Goal: Transaction & Acquisition: Purchase product/service

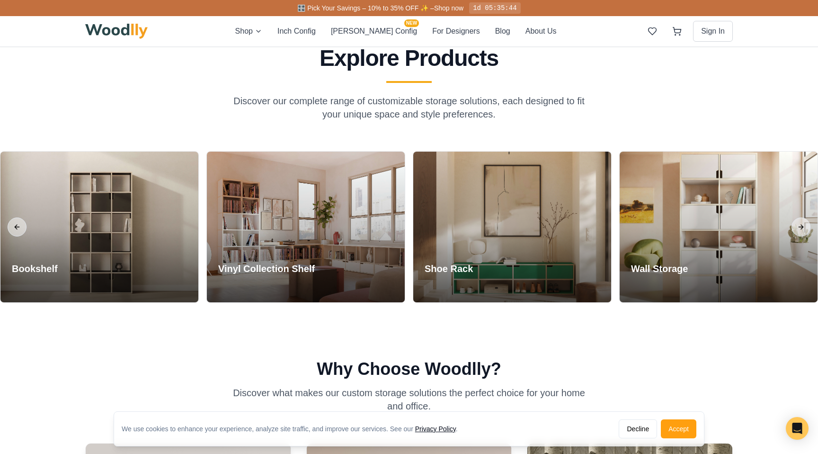
scroll to position [421, 0]
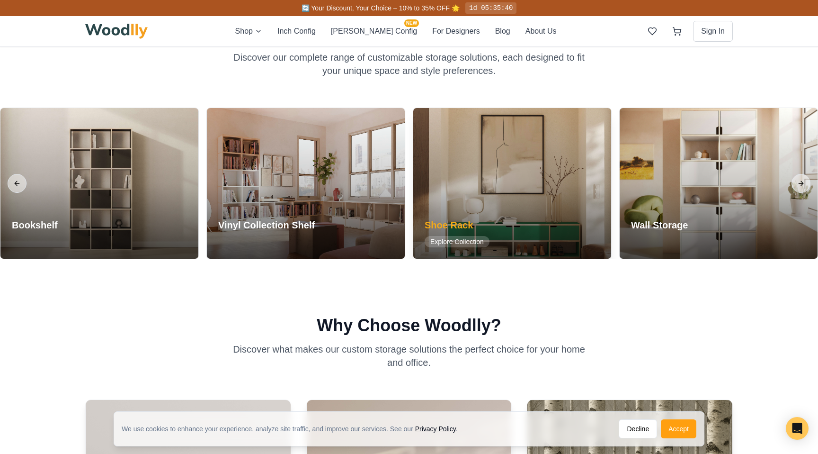
click at [571, 221] on div at bounding box center [512, 183] width 198 height 151
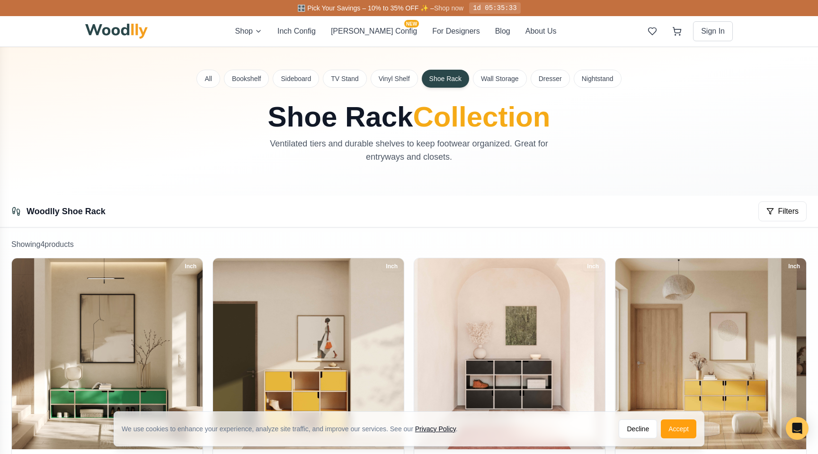
click at [448, 8] on link "Shop now" at bounding box center [448, 8] width 29 height 8
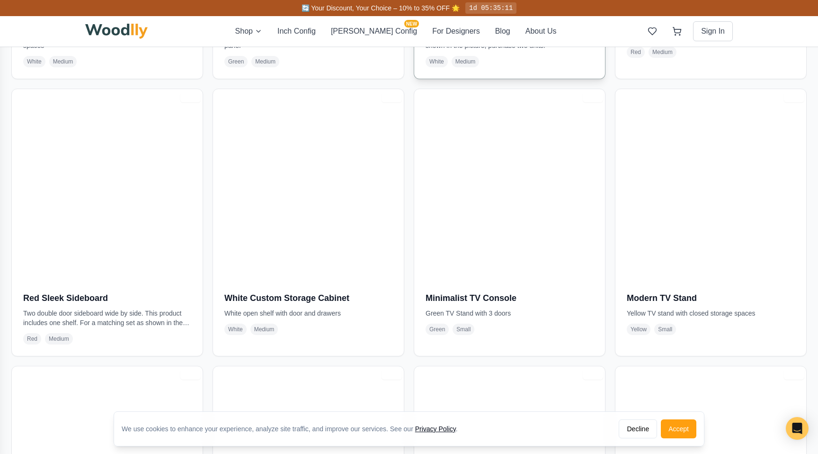
scroll to position [1550, 0]
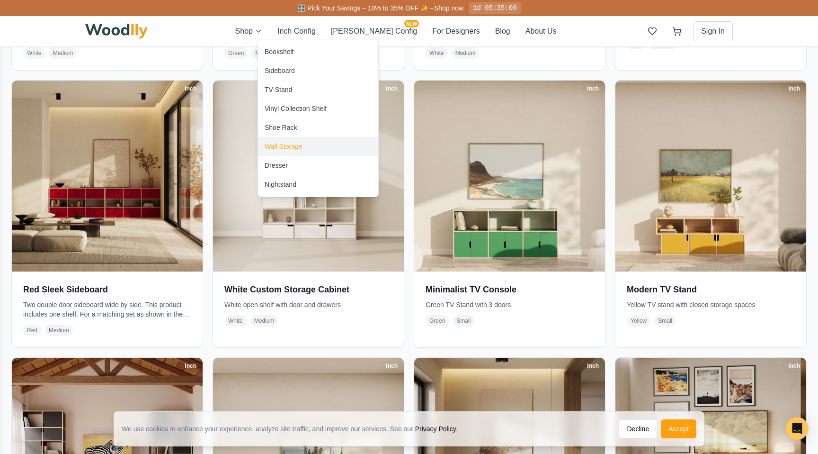
click at [288, 150] on div "Wall Storage" at bounding box center [284, 146] width 38 height 9
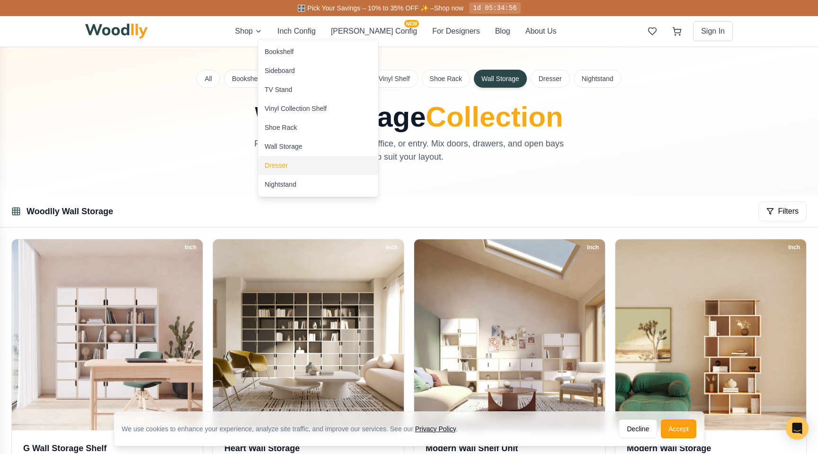
click at [282, 171] on div "Dresser" at bounding box center [318, 165] width 120 height 19
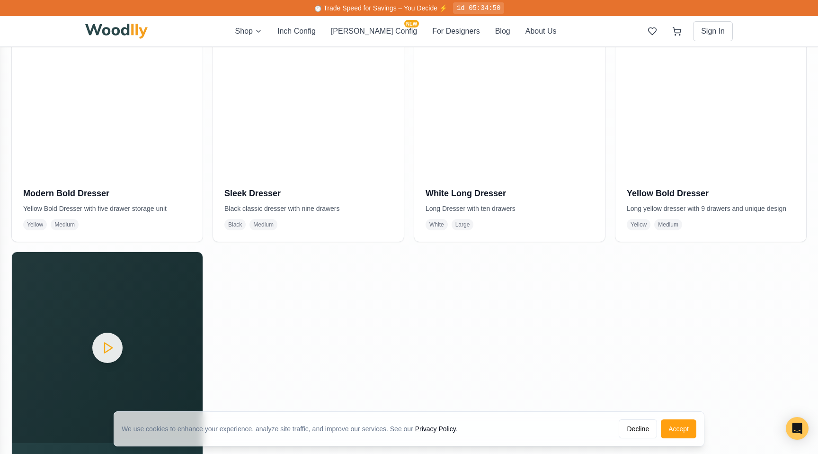
scroll to position [508, 0]
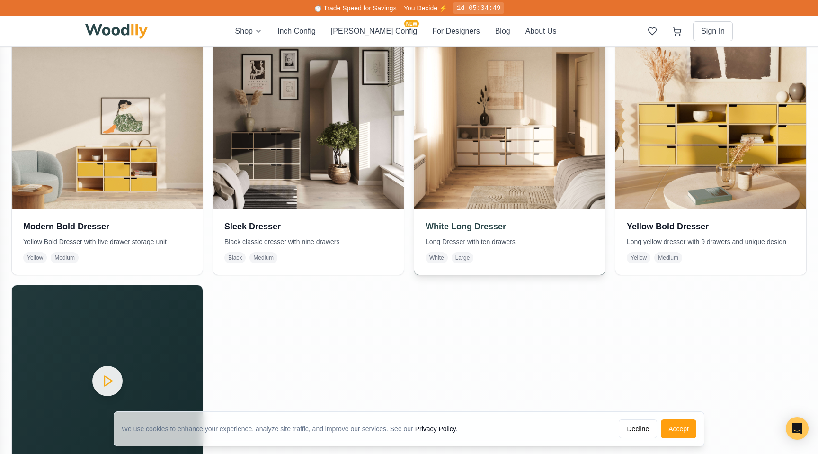
click at [511, 204] on img at bounding box center [510, 113] width 200 height 200
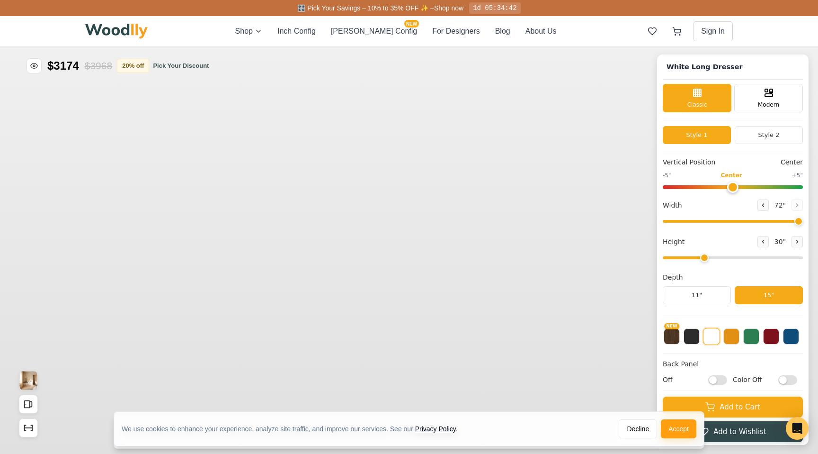
type input "72"
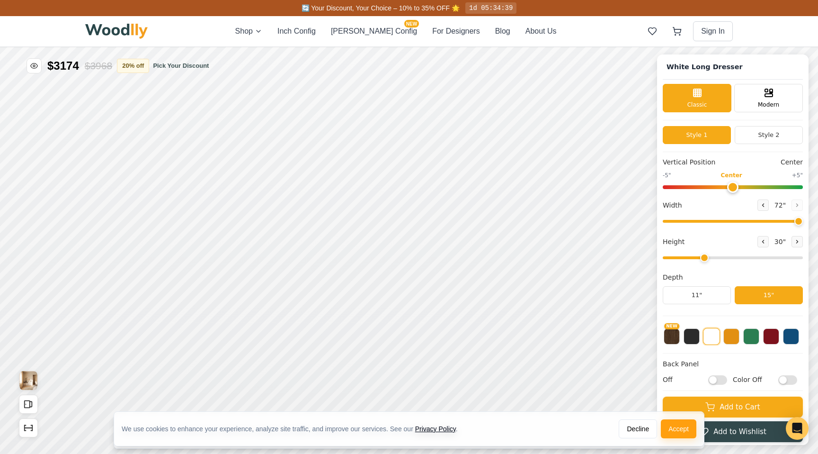
scroll to position [3, 0]
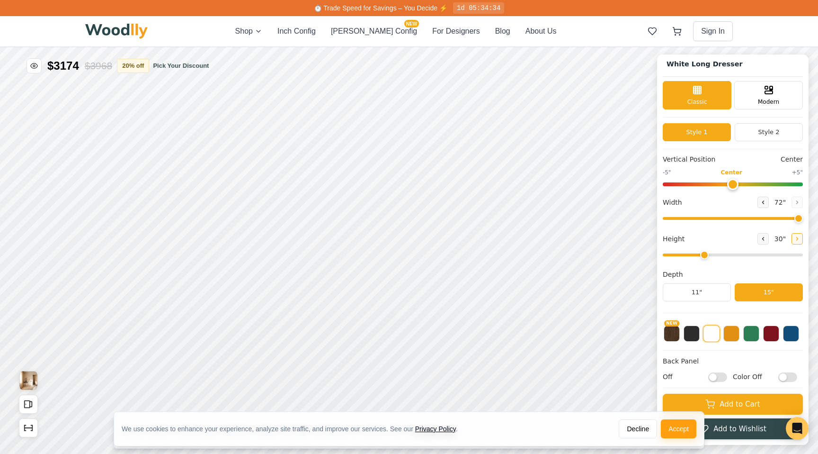
click at [797, 240] on icon at bounding box center [797, 238] width 1 height 3
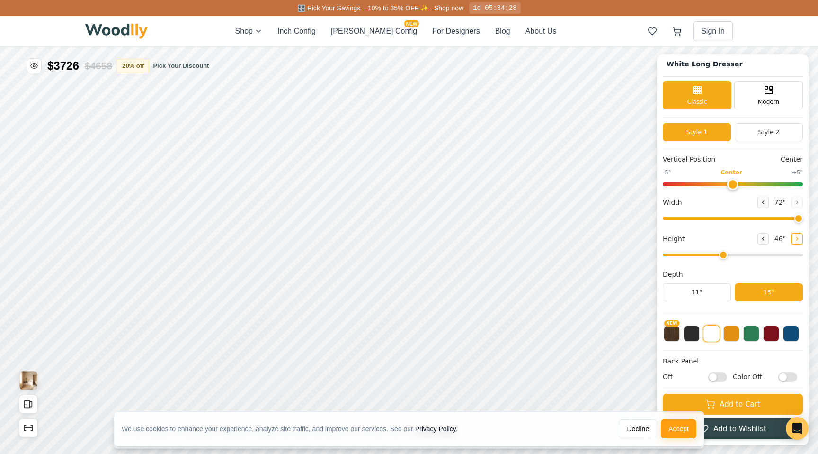
click at [797, 240] on icon at bounding box center [797, 238] width 1 height 3
click at [763, 240] on button at bounding box center [763, 238] width 11 height 11
type input "3"
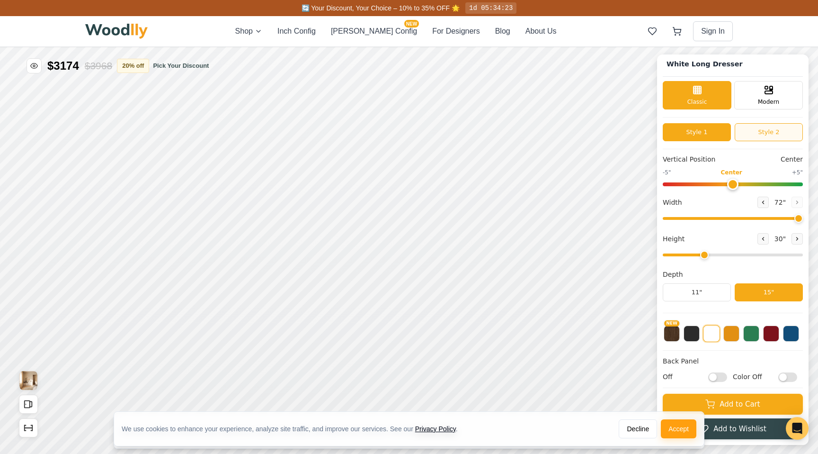
click at [772, 137] on button "Style 2" at bounding box center [769, 132] width 68 height 18
click at [692, 143] on div "Style 1 Style 2" at bounding box center [733, 136] width 140 height 26
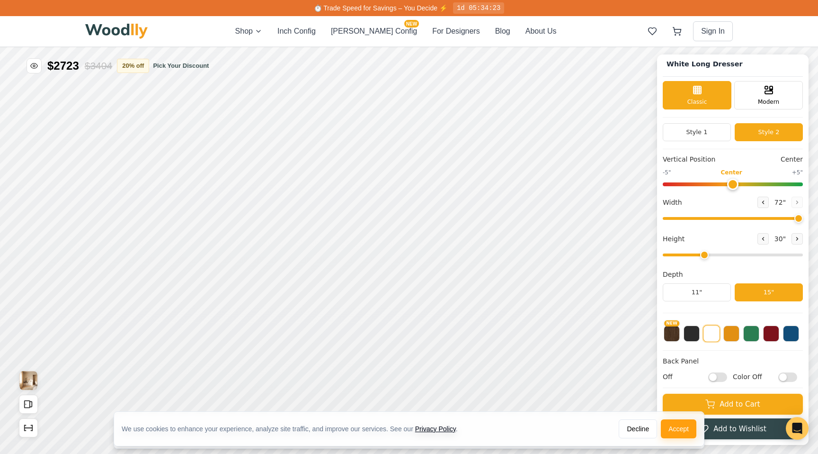
click at [694, 140] on div "Style 1 Style 2" at bounding box center [733, 136] width 140 height 26
click at [707, 127] on button "Style 1" at bounding box center [697, 132] width 68 height 18
click at [753, 132] on button "Style 2" at bounding box center [769, 132] width 68 height 18
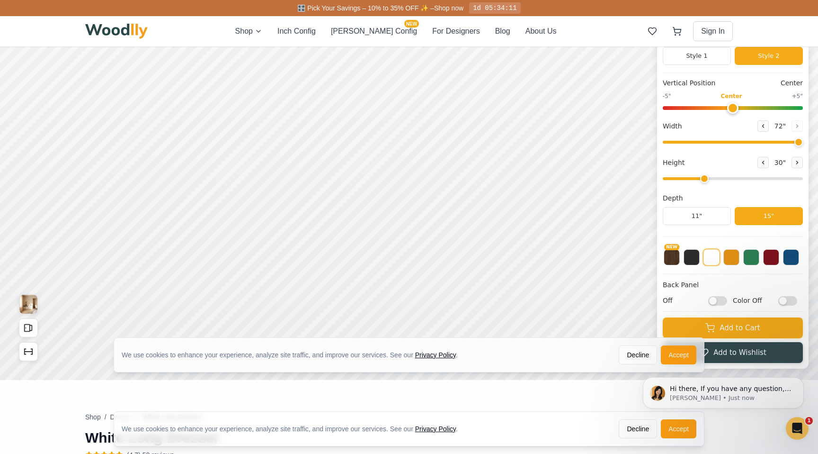
scroll to position [0, 0]
click at [722, 298] on input "Off" at bounding box center [717, 300] width 19 height 9
click at [722, 298] on input "On" at bounding box center [717, 300] width 19 height 9
checkbox input "false"
click at [789, 301] on input "Color Off" at bounding box center [788, 300] width 19 height 9
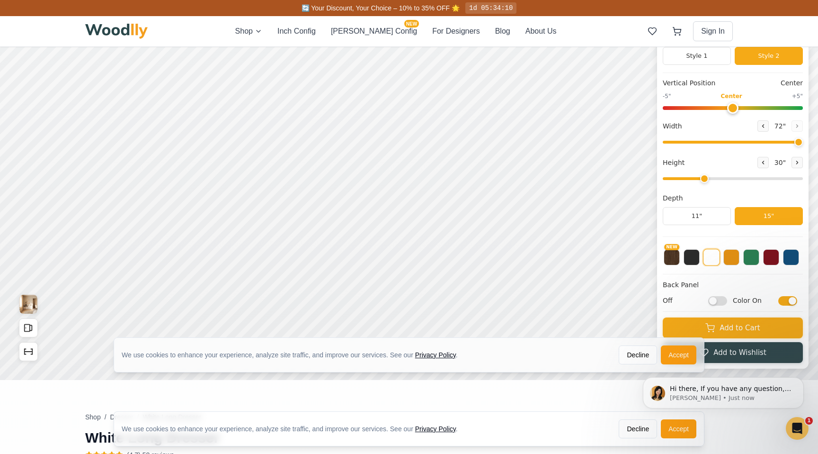
click at [789, 301] on input "Color On" at bounding box center [788, 300] width 19 height 9
click at [789, 301] on input "Color Off" at bounding box center [788, 300] width 19 height 9
click at [789, 301] on input "Color On" at bounding box center [788, 300] width 19 height 9
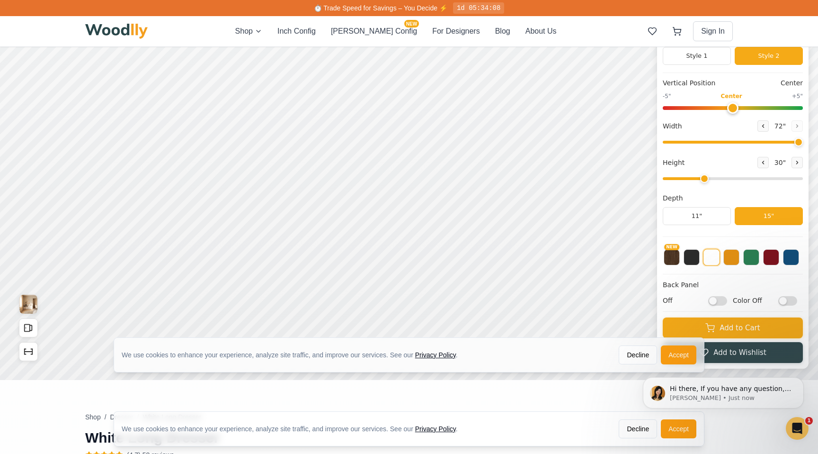
click at [789, 301] on input "Color Off" at bounding box center [788, 300] width 19 height 9
checkbox input "true"
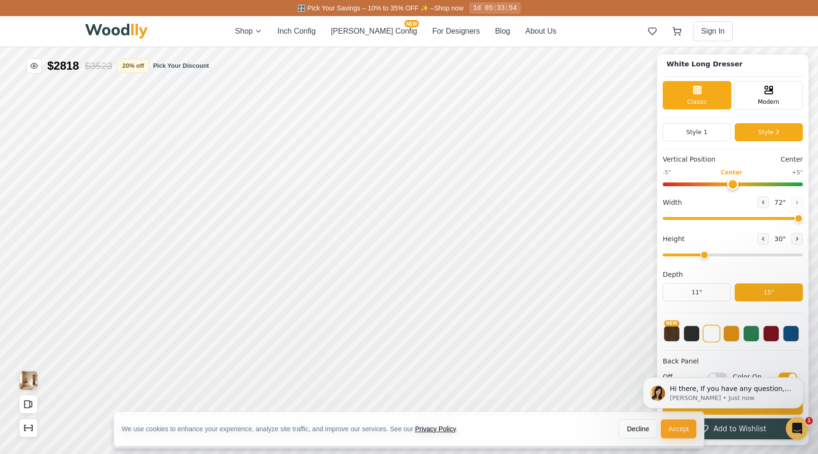
click at [681, 430] on button "Accept" at bounding box center [679, 428] width 36 height 19
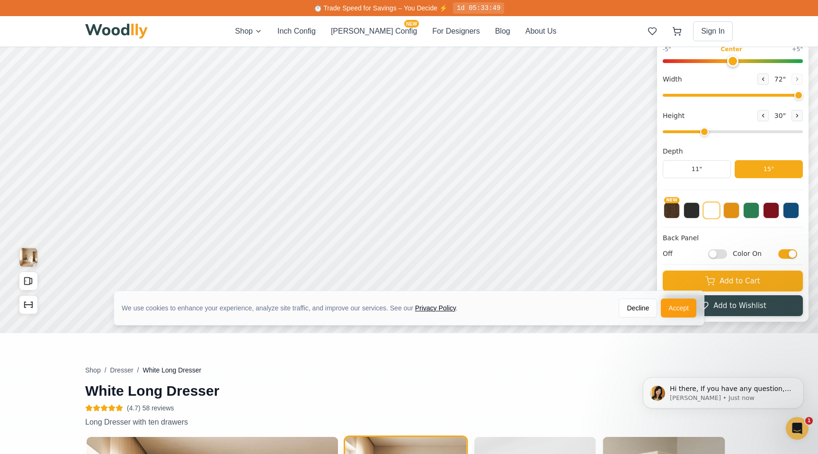
scroll to position [164, 0]
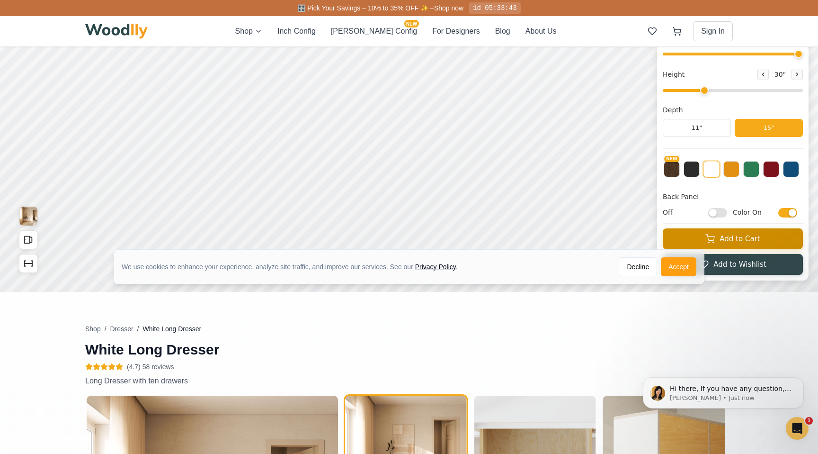
click at [758, 244] on button "Add to Cart" at bounding box center [733, 238] width 140 height 21
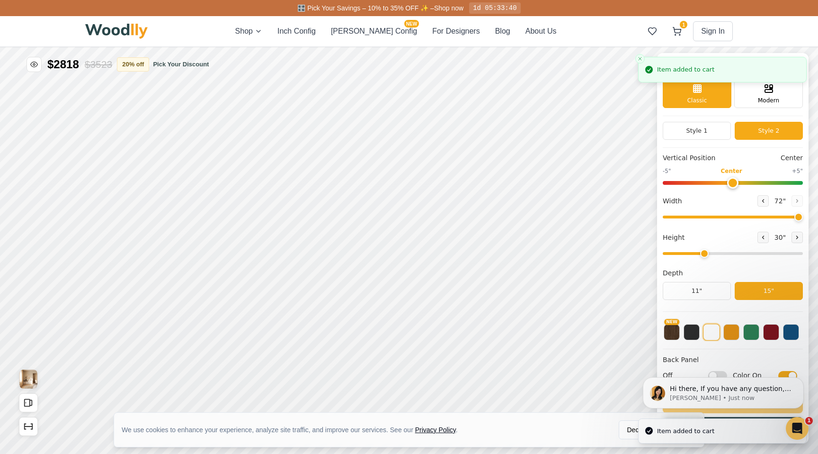
scroll to position [0, 0]
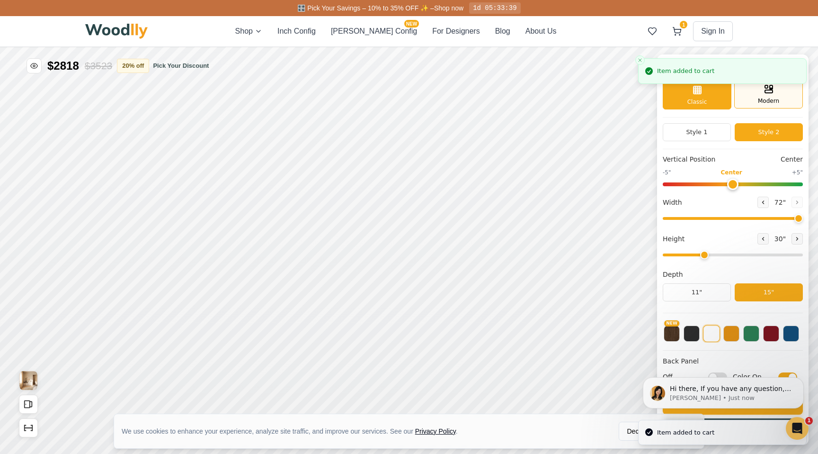
click at [775, 90] on div "Modern" at bounding box center [769, 94] width 69 height 28
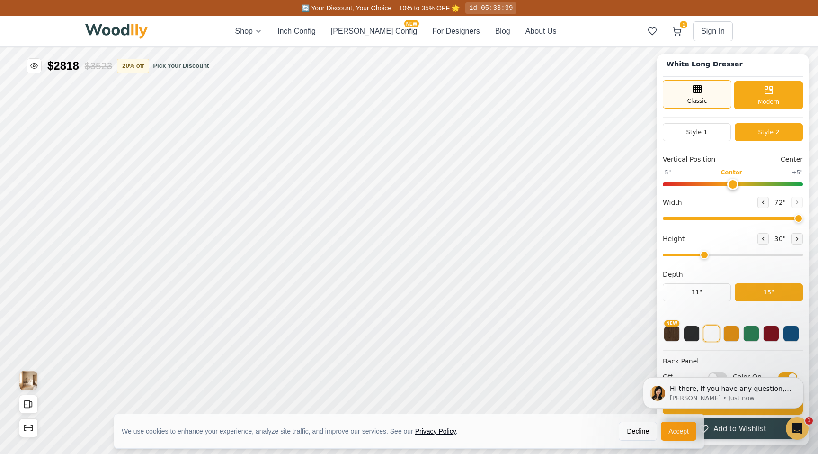
click at [722, 99] on div "Classic" at bounding box center [697, 94] width 69 height 28
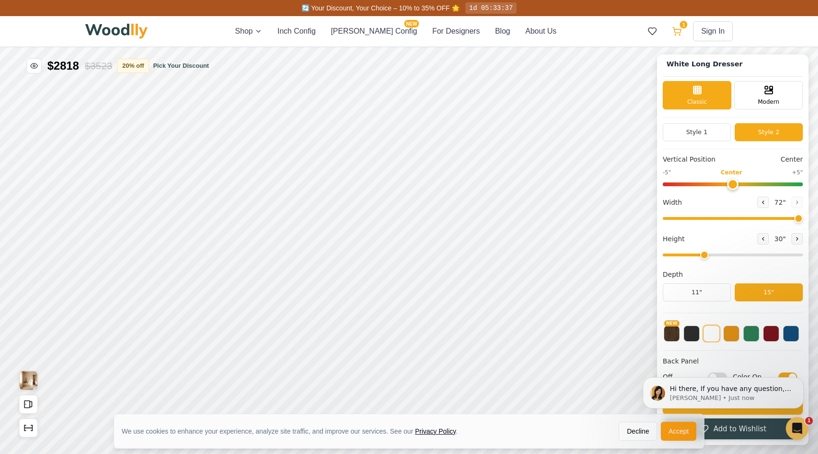
click at [681, 26] on span "1" at bounding box center [684, 25] width 8 height 8
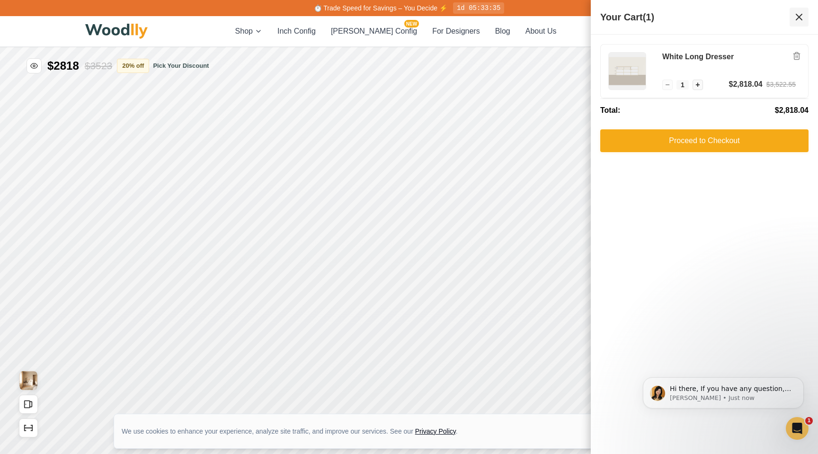
click at [804, 15] on icon at bounding box center [799, 16] width 11 height 11
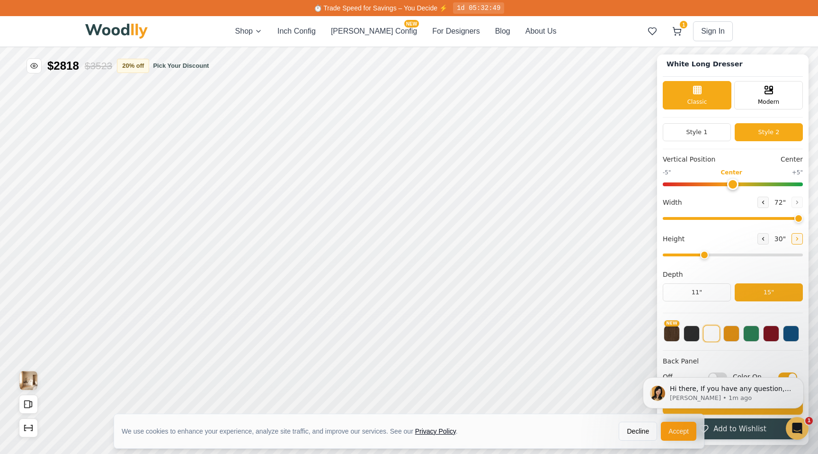
click at [795, 238] on icon at bounding box center [798, 239] width 6 height 6
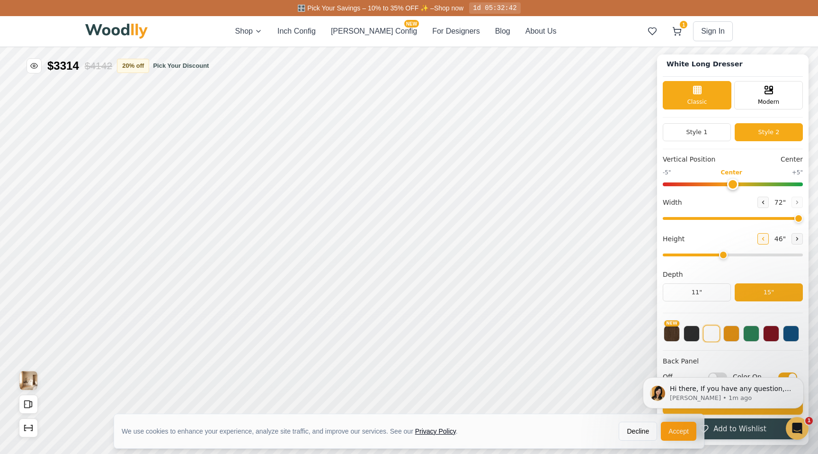
click at [761, 237] on icon at bounding box center [764, 239] width 6 height 6
type input "3"
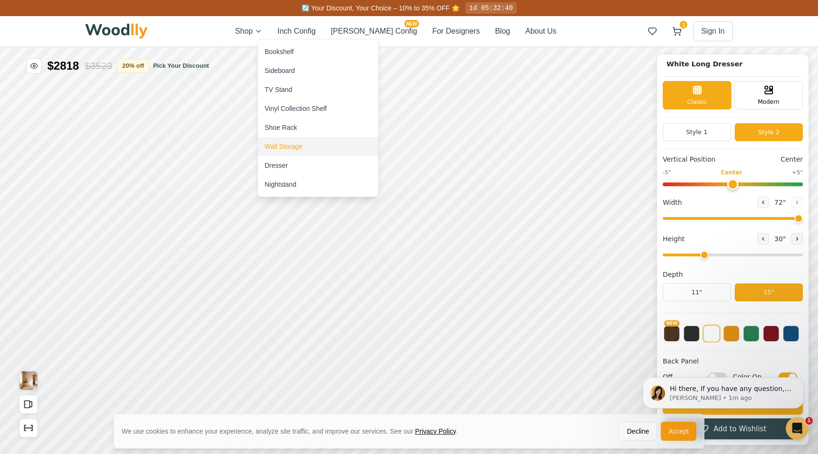
click at [280, 152] on div "Wall Storage" at bounding box center [318, 146] width 120 height 19
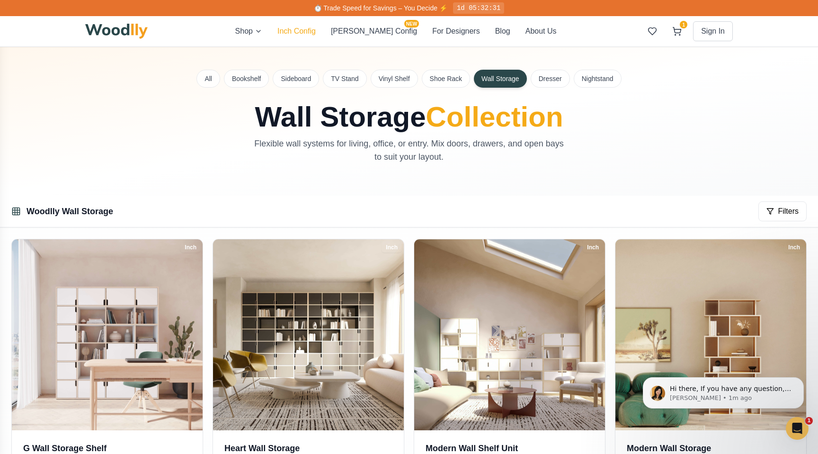
click at [304, 36] on button "Inch Config" at bounding box center [297, 31] width 38 height 11
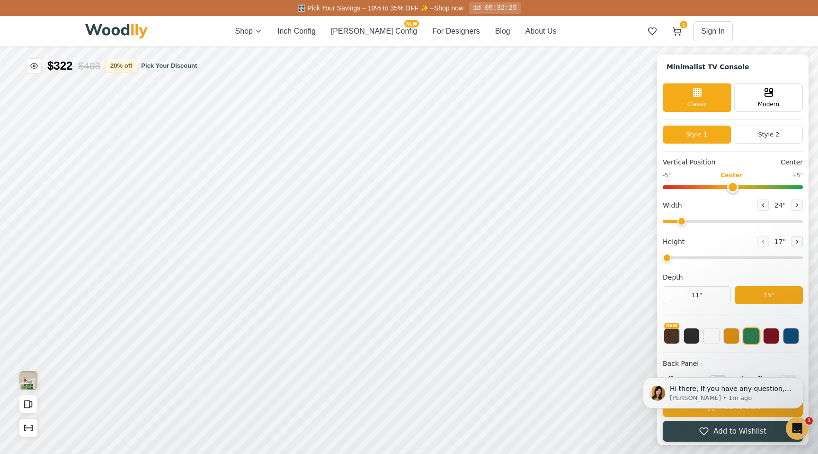
type input "63"
type input "2"
click at [797, 206] on icon at bounding box center [797, 205] width 1 height 3
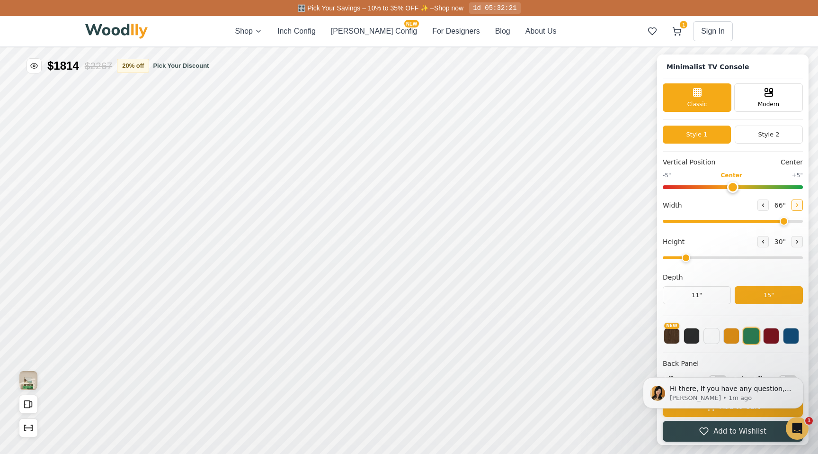
click at [797, 206] on icon at bounding box center [797, 205] width 1 height 3
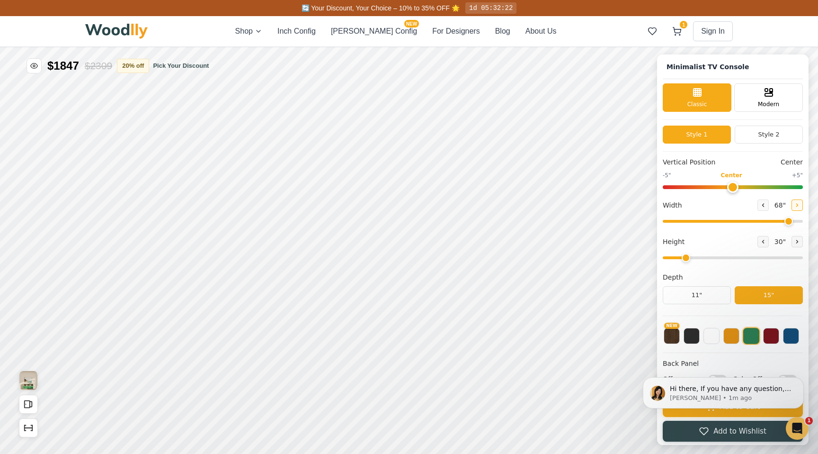
click at [797, 206] on icon at bounding box center [797, 205] width 1 height 3
type input "72"
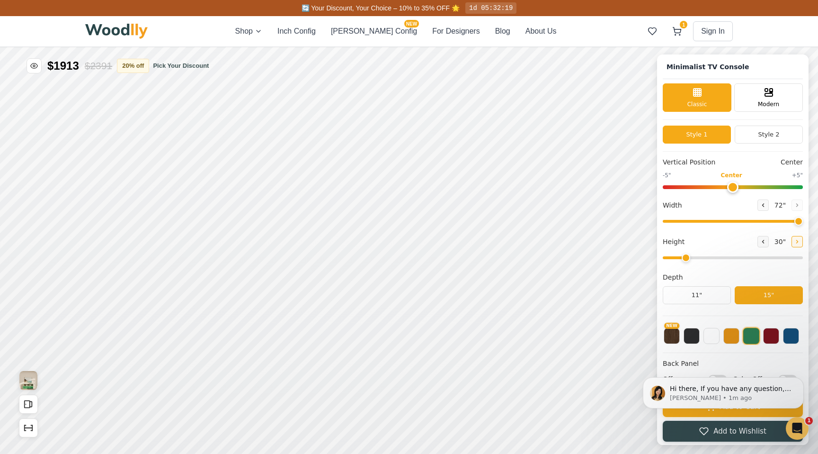
click at [799, 243] on button at bounding box center [797, 241] width 11 height 11
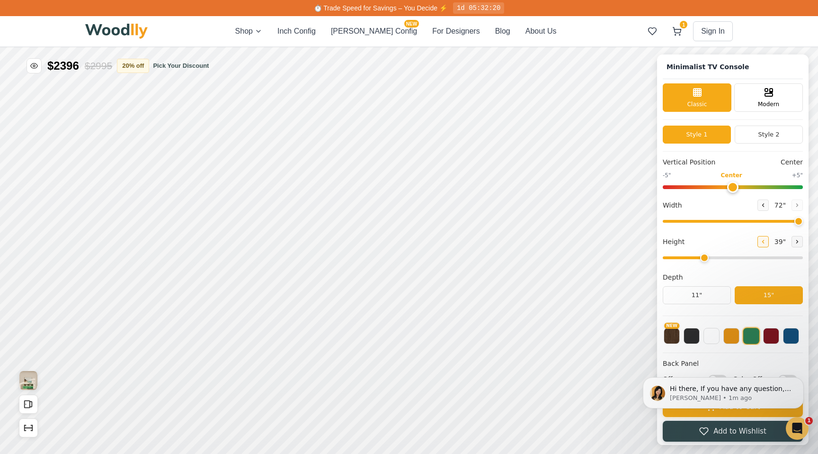
click at [761, 243] on icon at bounding box center [764, 242] width 6 height 6
type input "2"
click at [776, 134] on button "Style 2" at bounding box center [769, 134] width 68 height 18
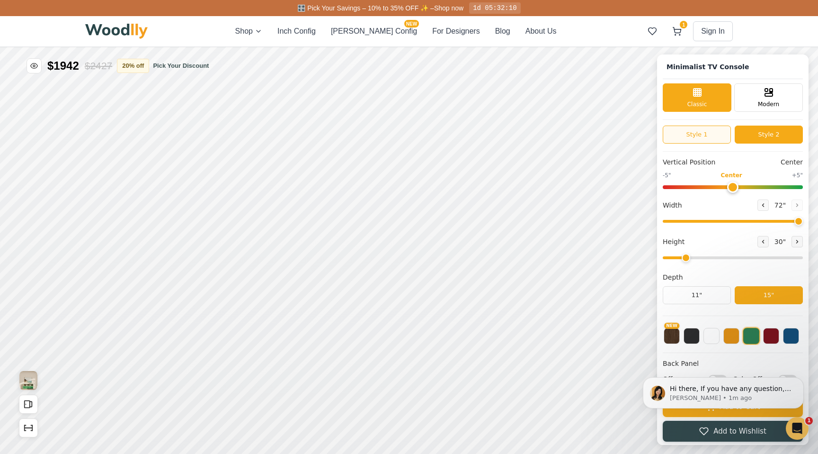
click at [723, 141] on button "Style 1" at bounding box center [697, 134] width 68 height 18
click at [757, 139] on button "Style 2" at bounding box center [769, 134] width 68 height 18
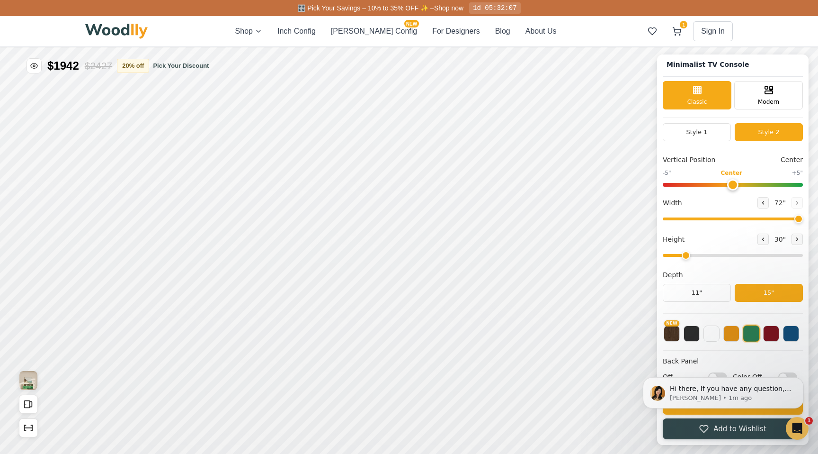
click at [710, 339] on div "Hi there, If you have any question, we are right here for you. 😊 Anna • 1m ago" at bounding box center [723, 349] width 174 height 118
click at [710, 335] on div "Hi there, If you have any question, we are right here for you. 😊 Anna • 1m ago" at bounding box center [723, 349] width 174 height 118
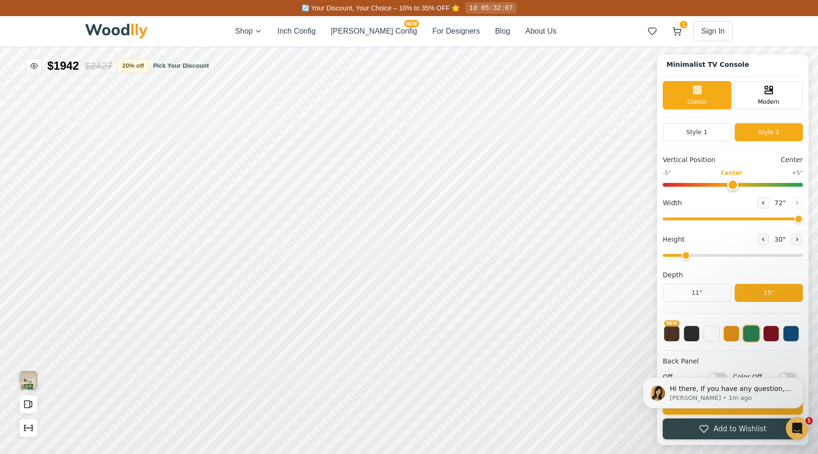
click at [710, 335] on div "Hi there, If you have any question, we are right here for you. 😊 Anna • 1m ago" at bounding box center [723, 349] width 174 height 118
click at [703, 338] on div "Hi there, If you have any question, we are right here for you. 😊 Anna • 1m ago" at bounding box center [723, 349] width 174 height 118
click at [706, 330] on div "Hi there, If you have any question, we are right here for you. 😊 Anna • 1m ago" at bounding box center [723, 349] width 174 height 118
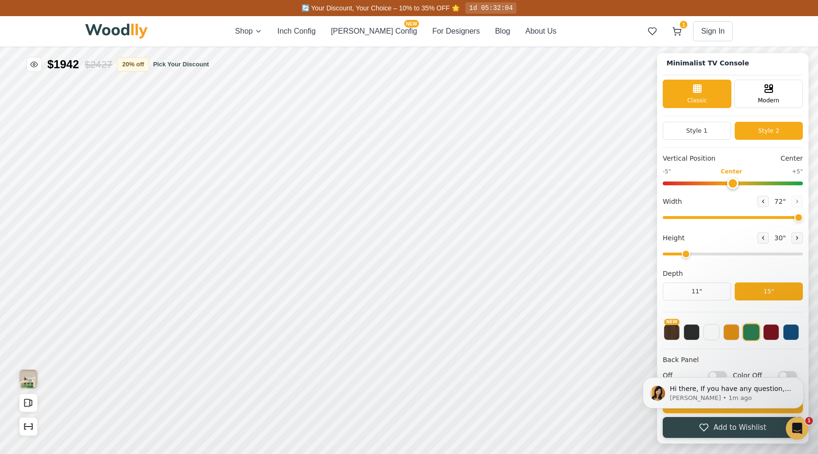
scroll to position [0, 0]
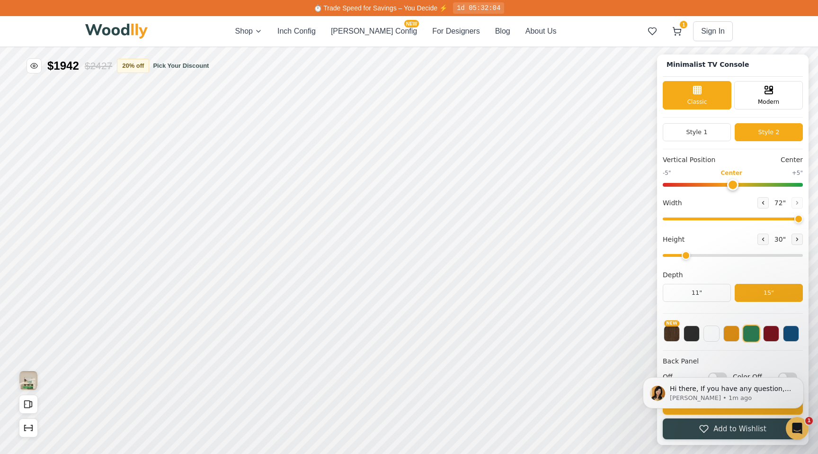
click at [755, 288] on button "15"" at bounding box center [769, 293] width 68 height 18
click at [717, 331] on button at bounding box center [712, 332] width 16 height 16
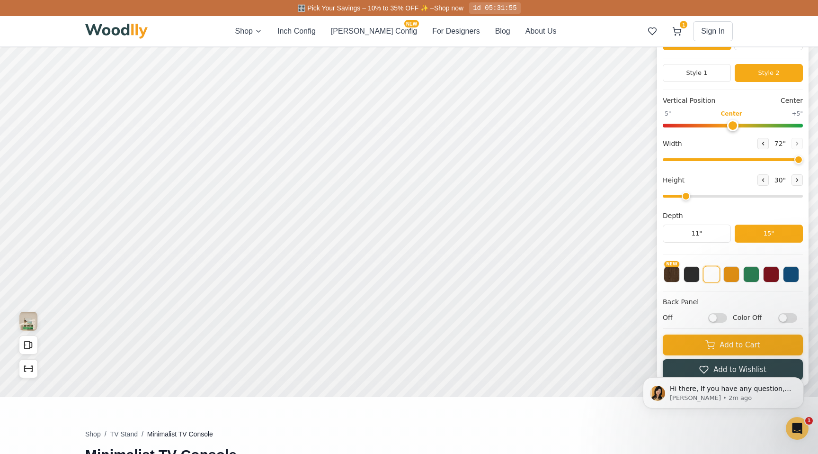
scroll to position [86, 0]
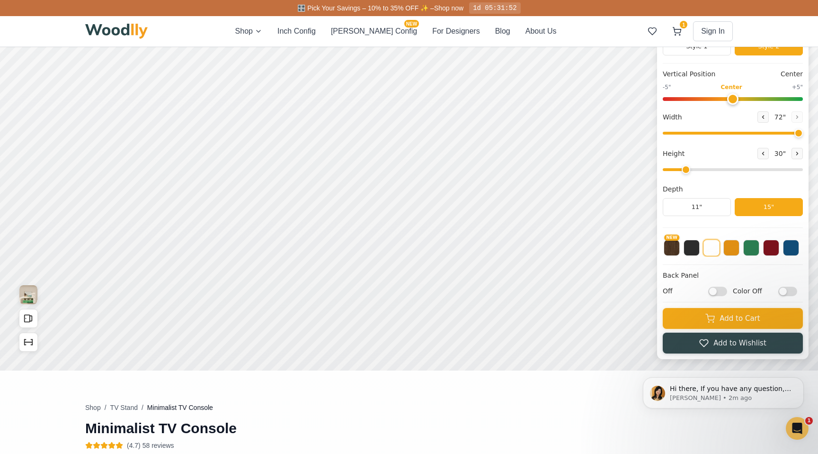
click at [720, 291] on input "Off" at bounding box center [717, 291] width 19 height 9
click at [720, 291] on input "On" at bounding box center [717, 291] width 19 height 9
checkbox input "false"
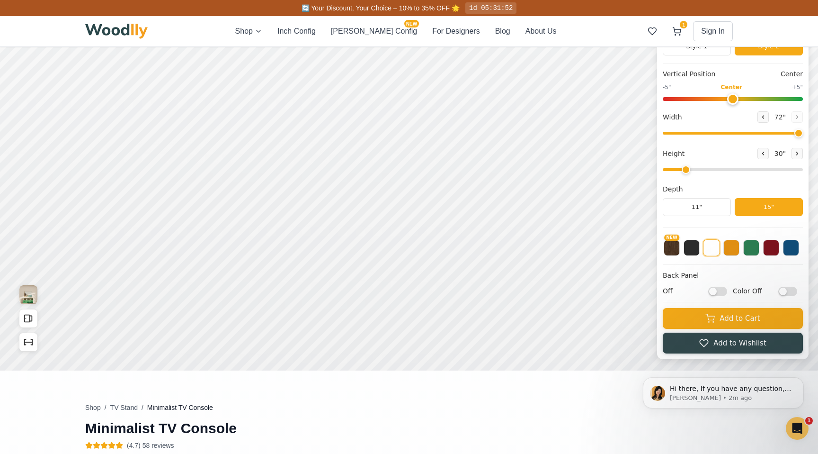
click at [789, 287] on input "Color Off" at bounding box center [788, 291] width 19 height 9
click at [789, 287] on input "Color On" at bounding box center [788, 291] width 19 height 9
click at [789, 287] on input "Color Off" at bounding box center [788, 291] width 19 height 9
click at [789, 287] on input "Color On" at bounding box center [788, 291] width 19 height 9
checkbox input "false"
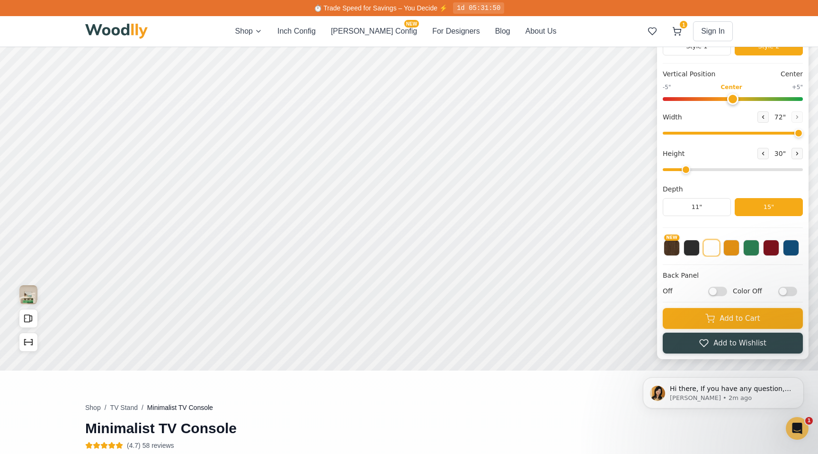
scroll to position [0, 0]
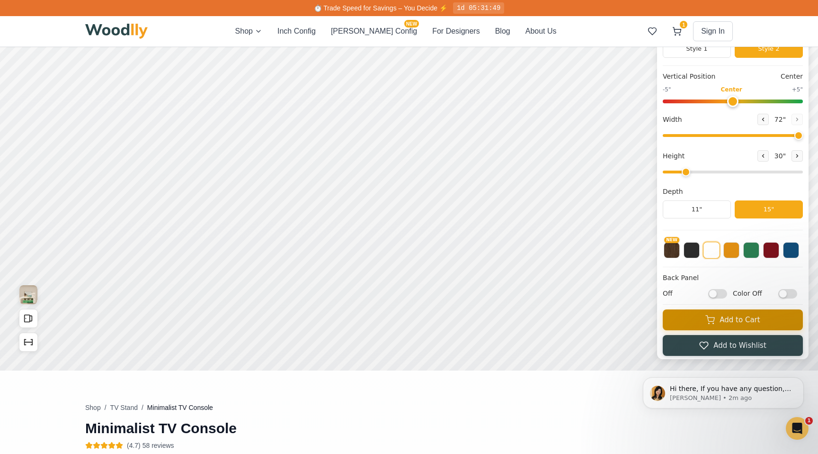
click at [770, 325] on button "Add to Cart" at bounding box center [733, 319] width 140 height 21
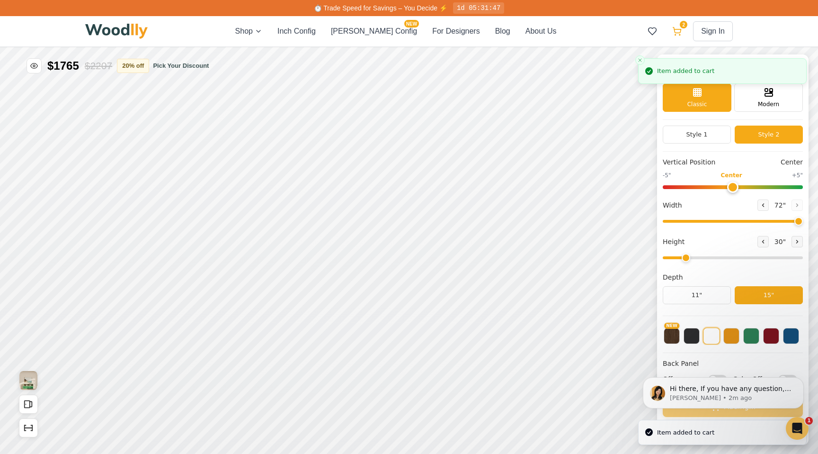
click at [680, 27] on icon at bounding box center [676, 31] width 9 height 9
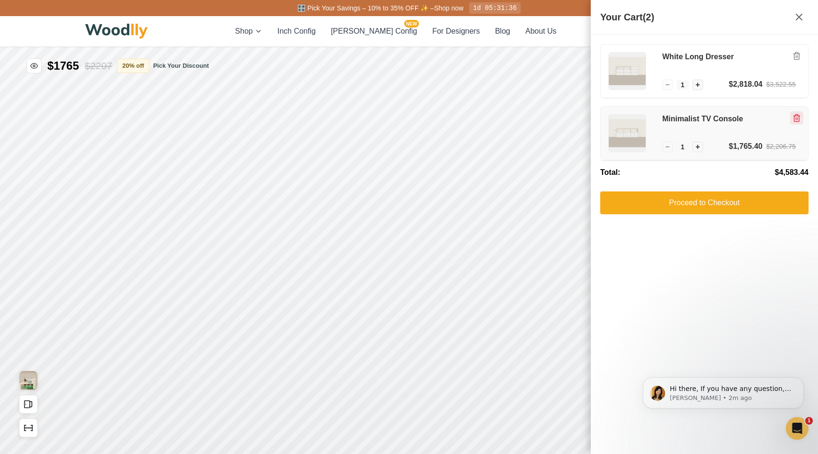
click at [801, 114] on icon "Remove item" at bounding box center [797, 118] width 9 height 9
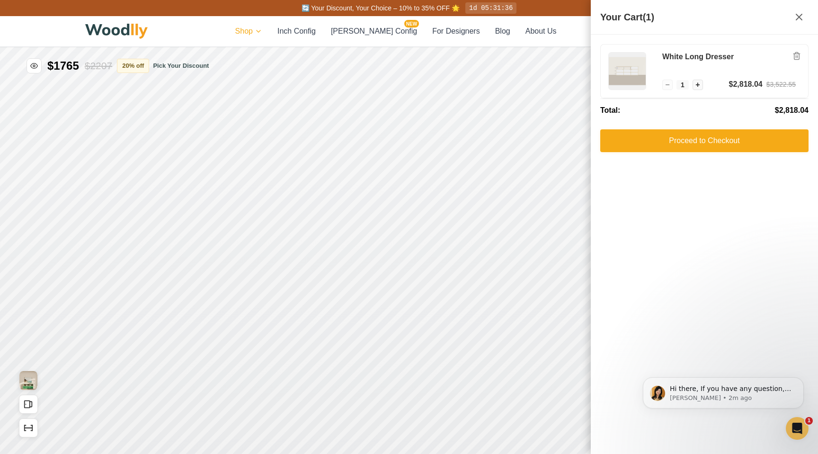
click at [284, 28] on html "🔄 Your Discount, Your Choice – 10% to 35% OFF 🌟 1d 05:31:36 Shop Inch Config Ce…" at bounding box center [409, 227] width 818 height 454
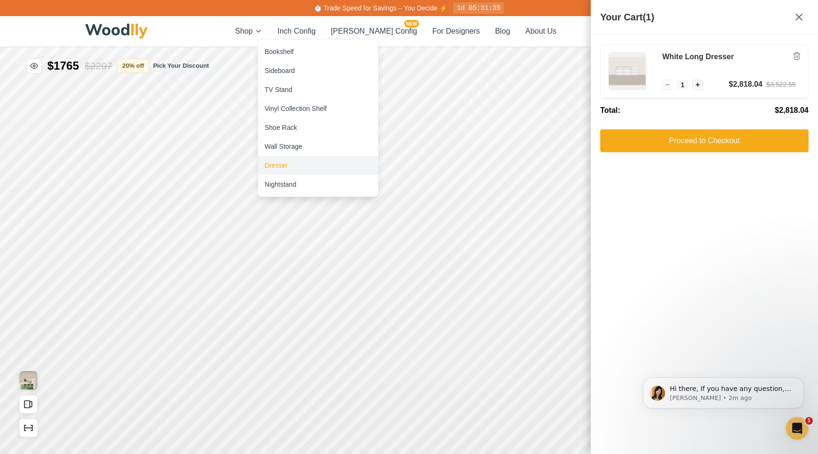
click at [288, 163] on div "Dresser" at bounding box center [318, 165] width 120 height 19
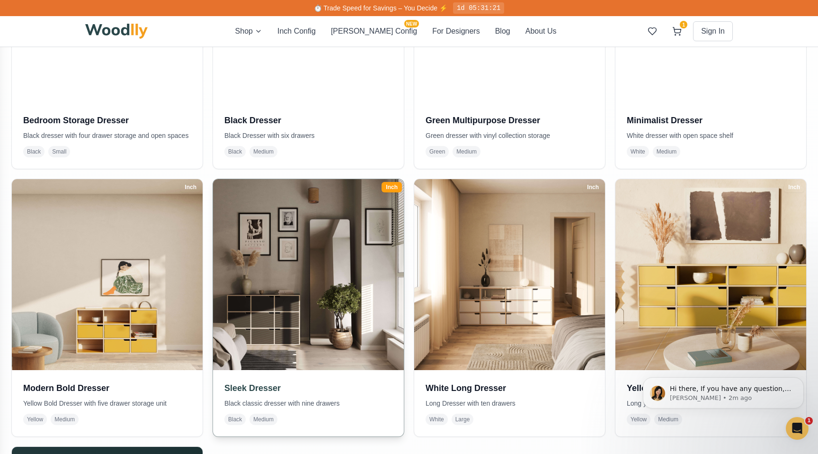
scroll to position [380, 0]
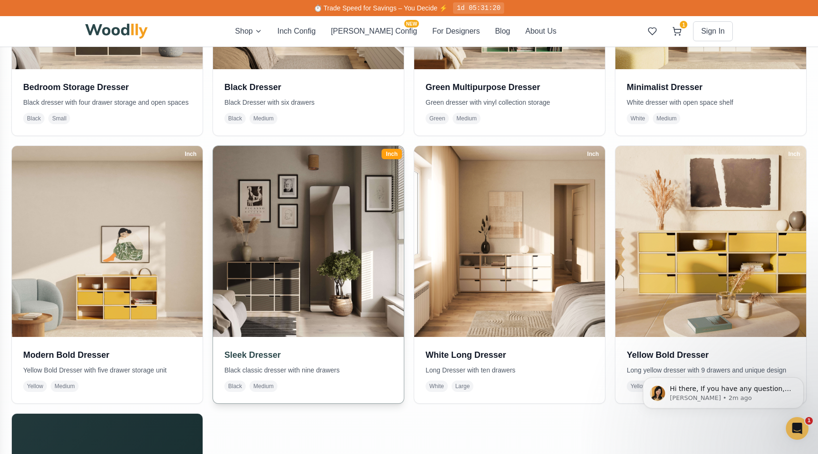
click at [345, 279] on img at bounding box center [308, 241] width 200 height 200
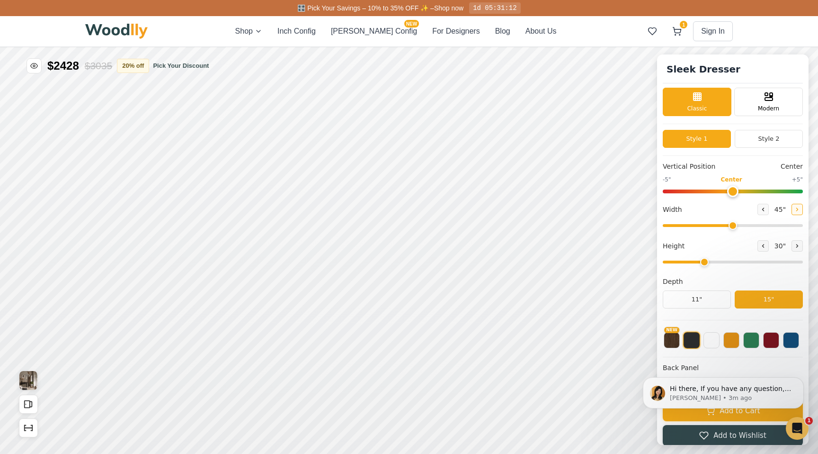
click at [795, 208] on icon at bounding box center [798, 209] width 6 height 6
click at [797, 204] on button at bounding box center [797, 209] width 11 height 11
click at [796, 204] on button at bounding box center [797, 209] width 11 height 11
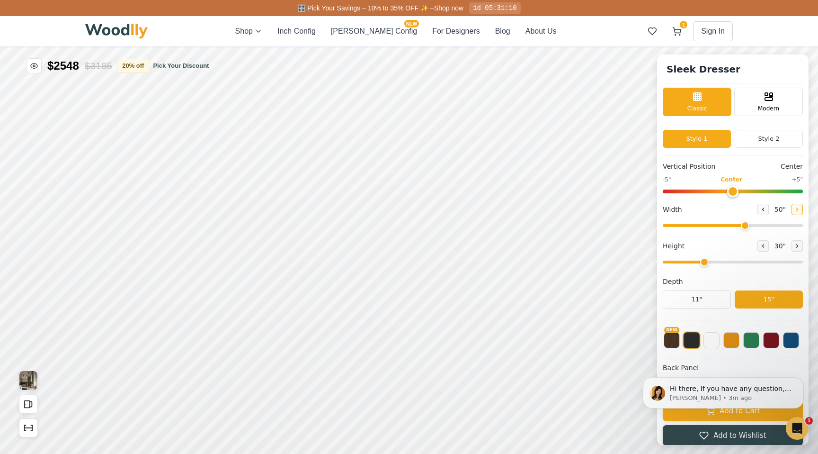
click at [796, 204] on button at bounding box center [797, 209] width 11 height 11
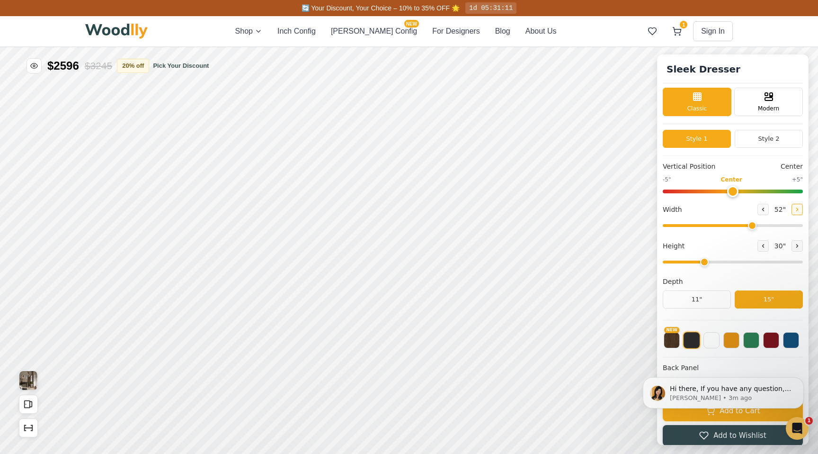
click at [796, 204] on button at bounding box center [797, 209] width 11 height 11
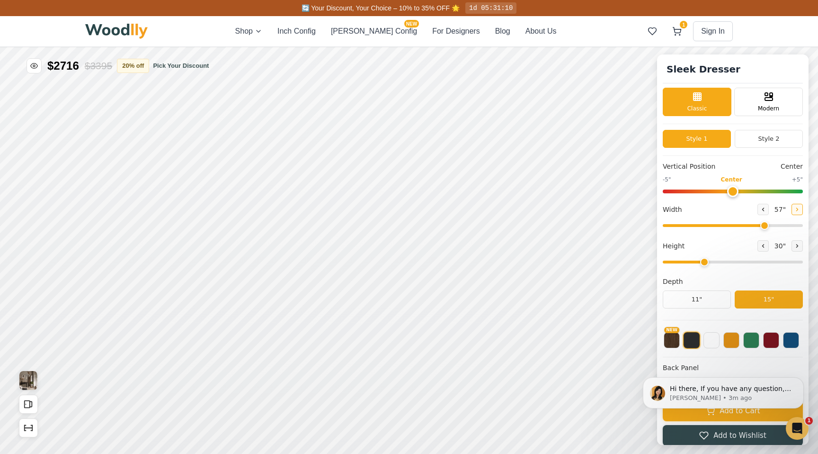
click at [796, 204] on button at bounding box center [797, 209] width 11 height 11
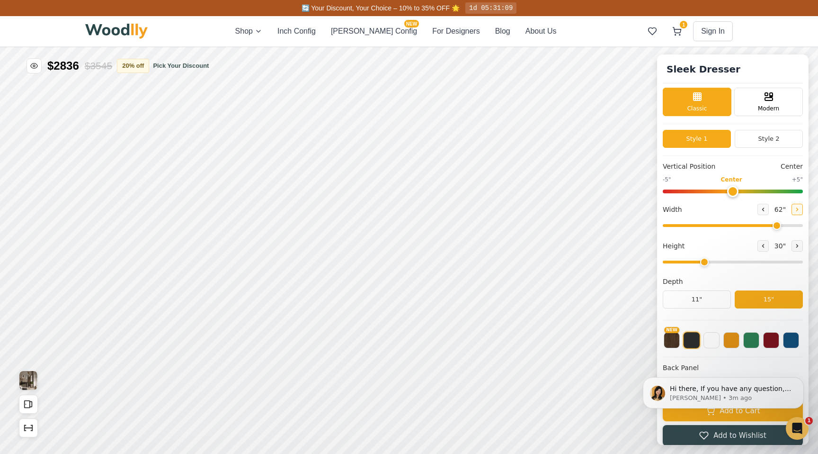
click at [796, 204] on button at bounding box center [797, 209] width 11 height 11
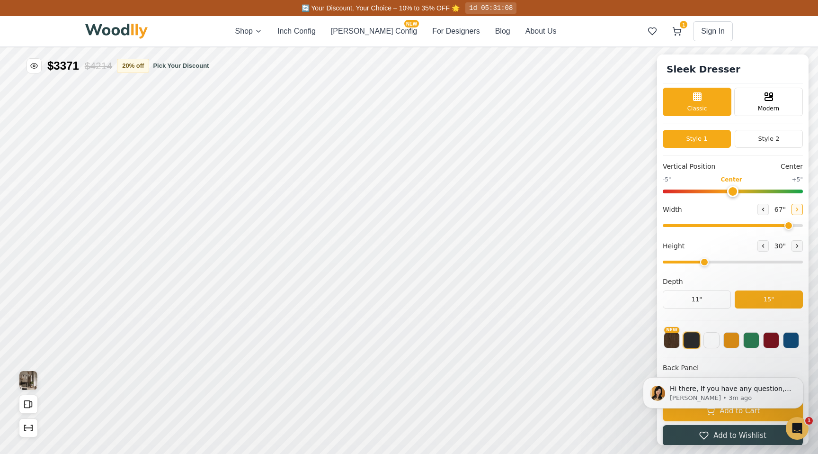
click at [796, 204] on button at bounding box center [797, 209] width 11 height 11
type input "72"
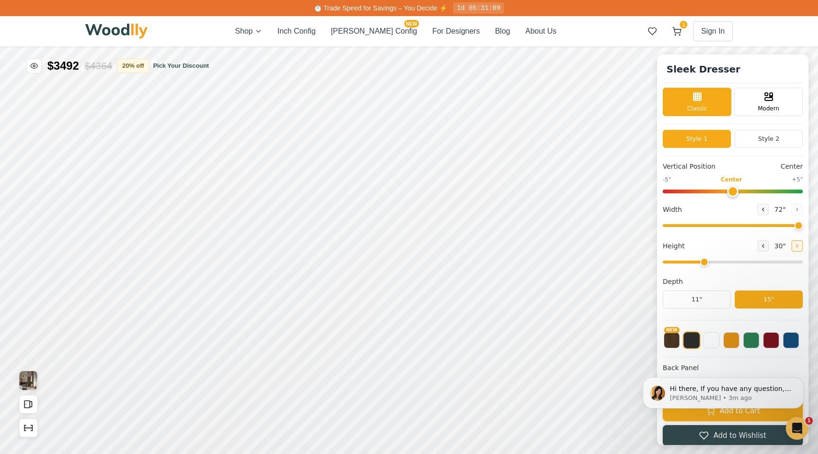
click at [797, 246] on icon at bounding box center [797, 245] width 1 height 3
click at [761, 248] on icon at bounding box center [764, 246] width 6 height 6
type input "3"
click at [717, 341] on button at bounding box center [712, 339] width 16 height 16
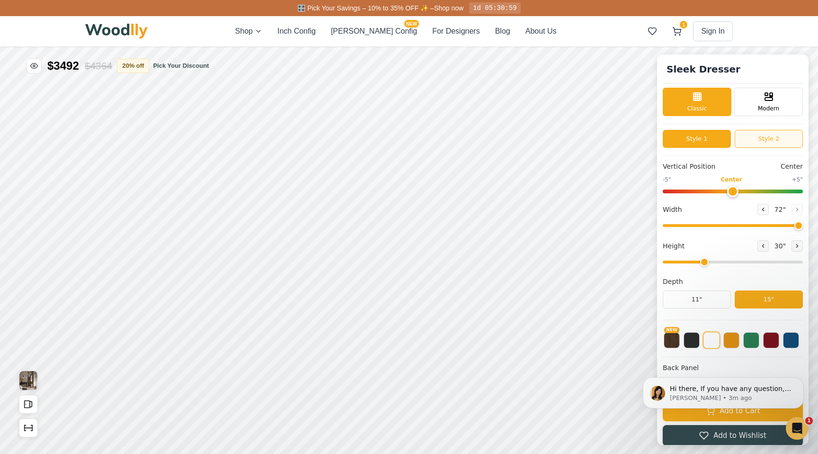
click at [772, 138] on button "Style 2" at bounding box center [769, 139] width 68 height 18
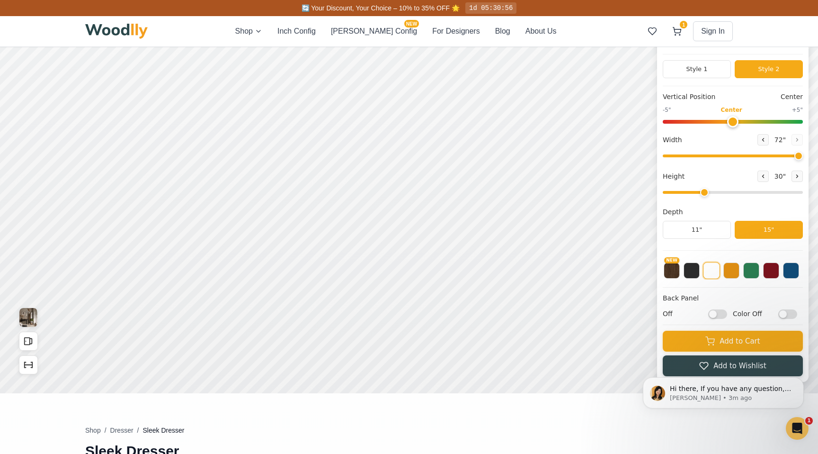
scroll to position [87, 0]
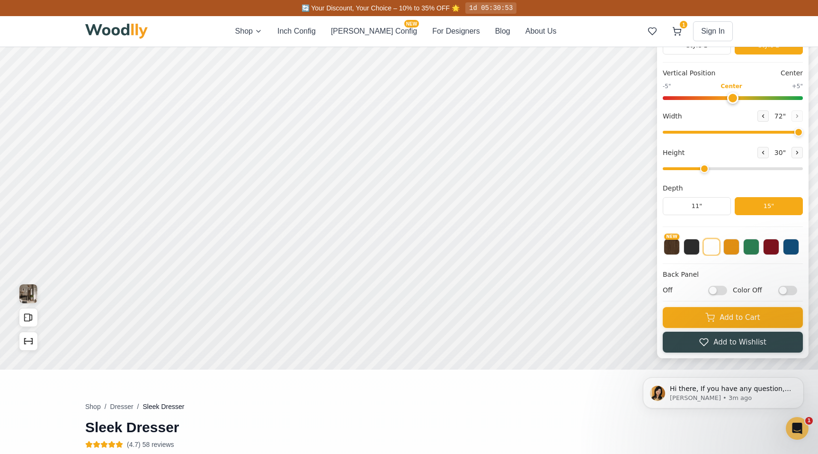
click at [791, 291] on input "Color Off" at bounding box center [788, 290] width 19 height 9
click at [791, 291] on input "Color On" at bounding box center [788, 290] width 19 height 9
checkbox input "false"
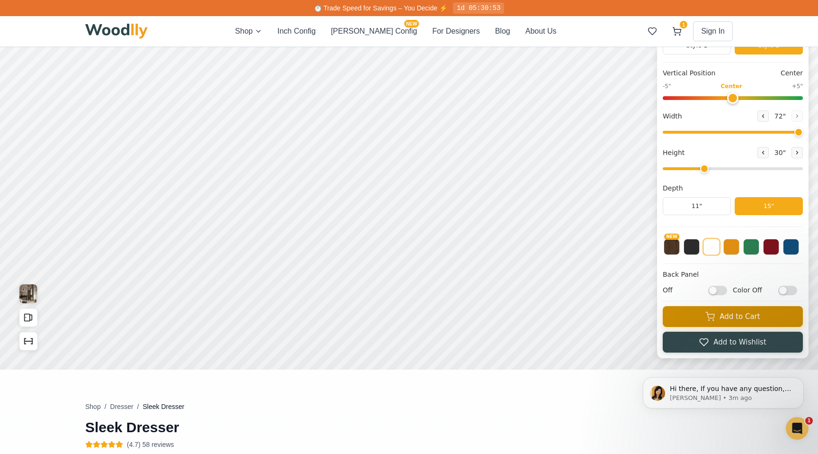
click at [773, 320] on button "Add to Cart" at bounding box center [733, 316] width 140 height 21
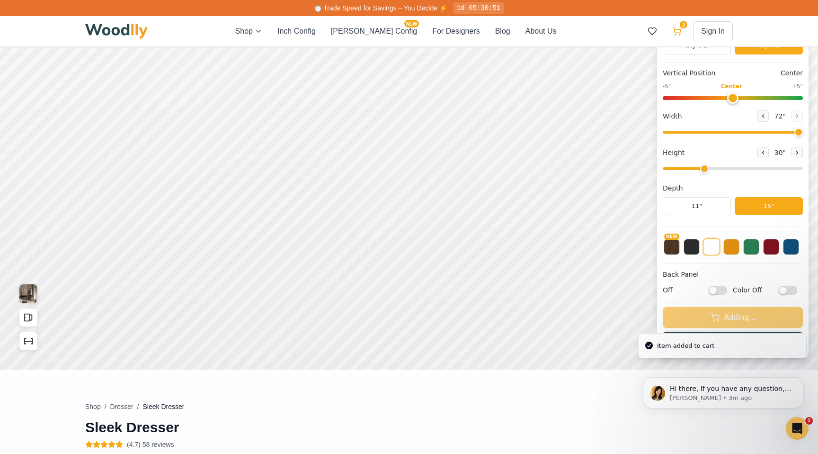
click at [677, 31] on icon at bounding box center [676, 31] width 9 height 9
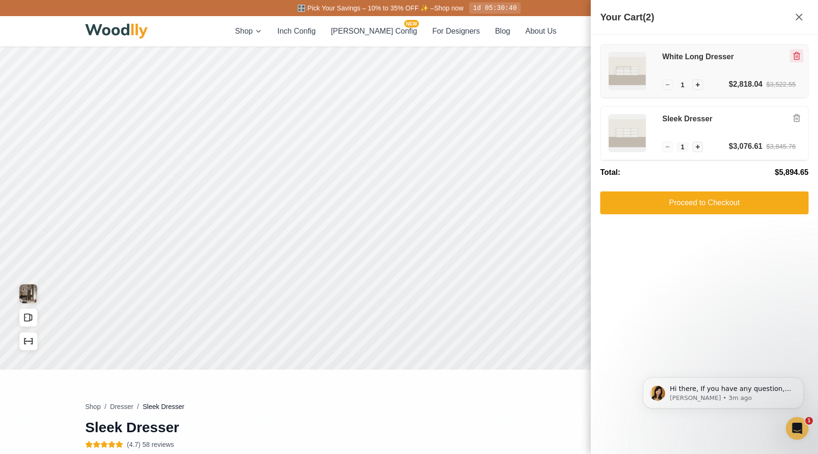
click at [798, 59] on icon "Remove item" at bounding box center [797, 56] width 5 height 7
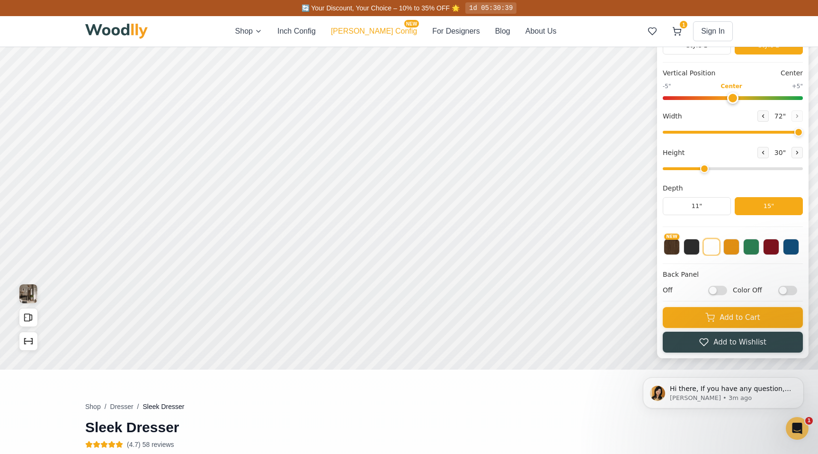
click at [373, 36] on button "Cella Config NEW" at bounding box center [374, 31] width 86 height 11
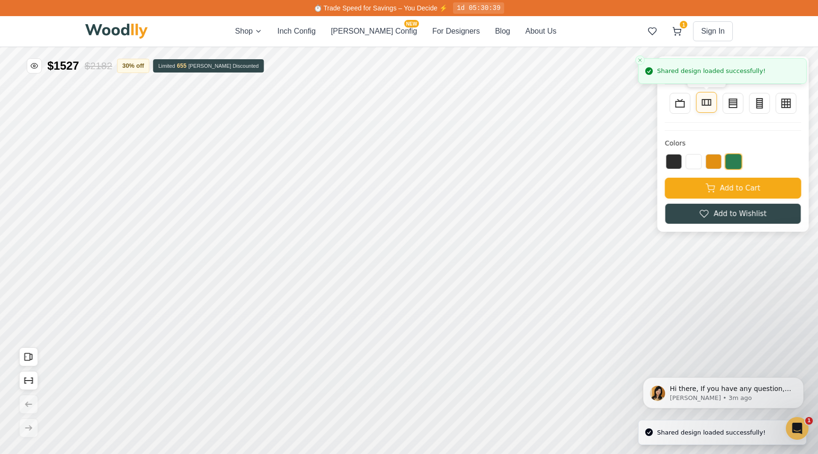
click at [706, 108] on icon at bounding box center [706, 102] width 11 height 11
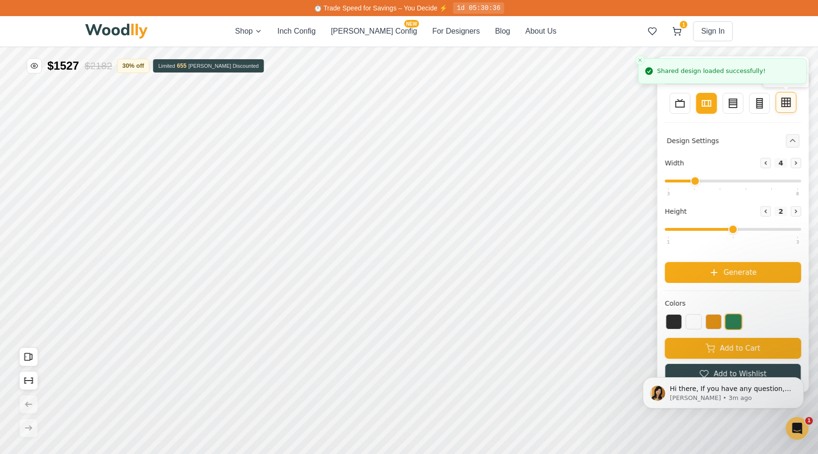
click at [779, 103] on button "Wall Storage" at bounding box center [786, 102] width 21 height 21
type input "3"
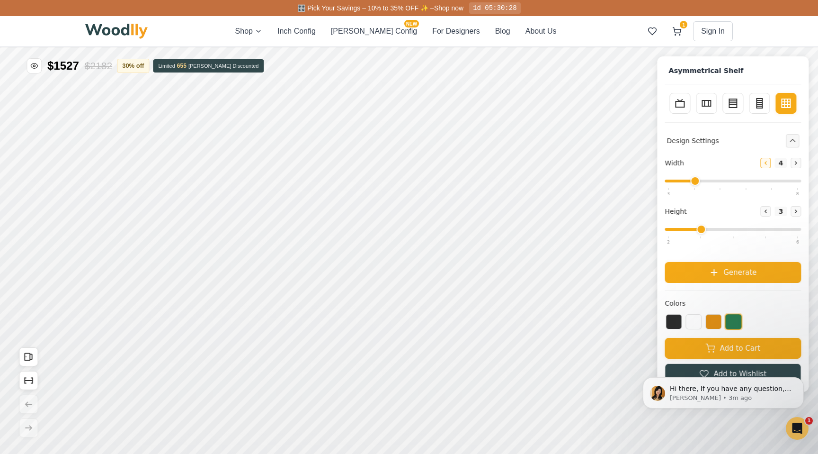
click at [765, 165] on icon at bounding box center [766, 163] width 6 height 6
click at [798, 165] on icon at bounding box center [796, 163] width 6 height 6
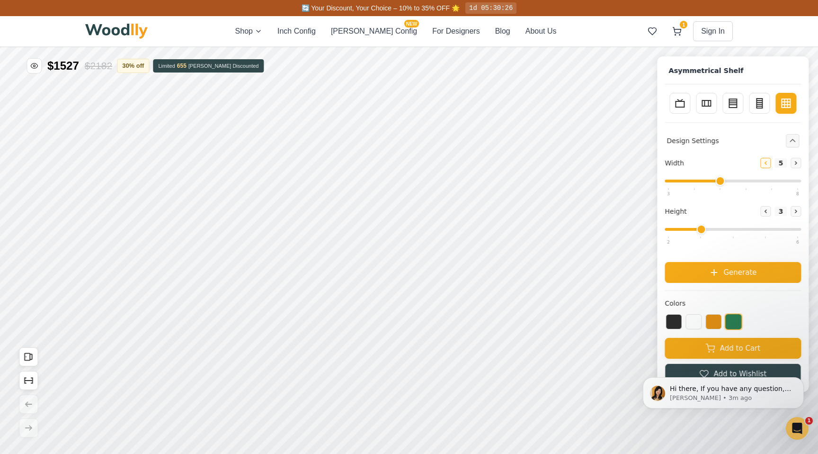
click at [766, 165] on icon at bounding box center [766, 163] width 6 height 6
type input "3"
click at [310, 30] on button "Inch Config" at bounding box center [297, 31] width 38 height 11
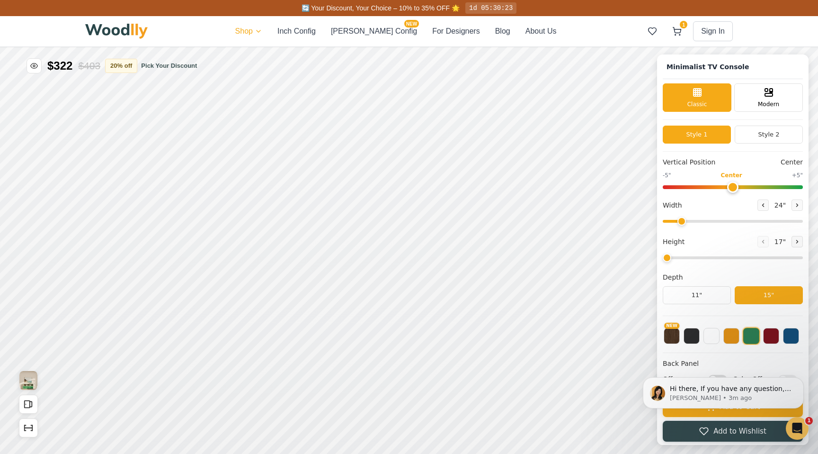
type input "63"
type input "2"
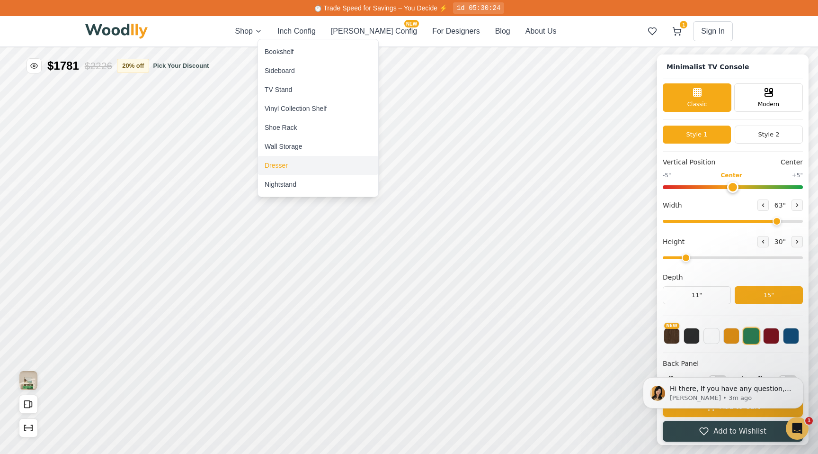
click at [291, 172] on div "Dresser" at bounding box center [318, 165] width 120 height 19
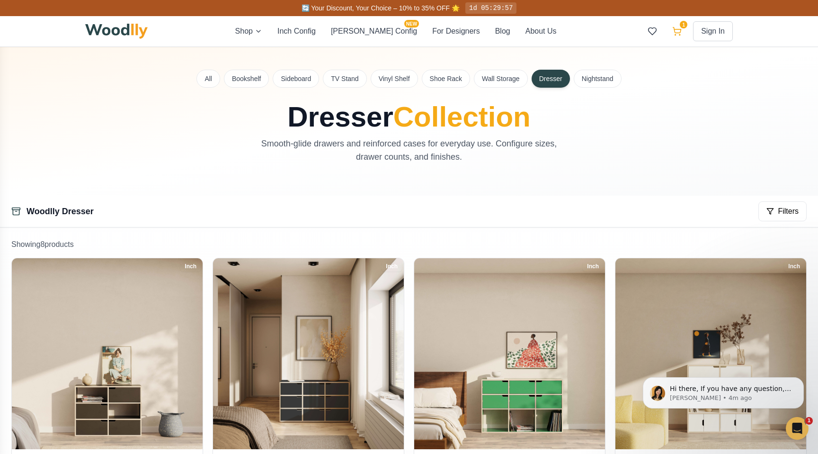
click at [678, 28] on icon at bounding box center [676, 31] width 9 height 9
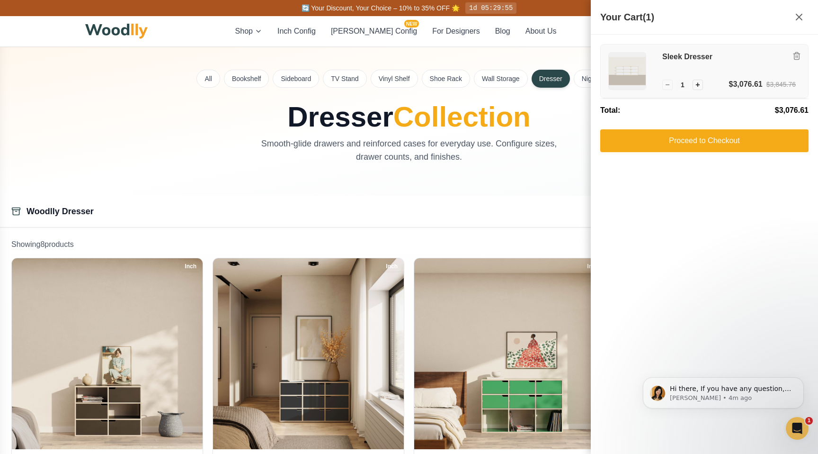
click at [673, 61] on h3 "Sleek Dresser" at bounding box center [730, 57] width 134 height 10
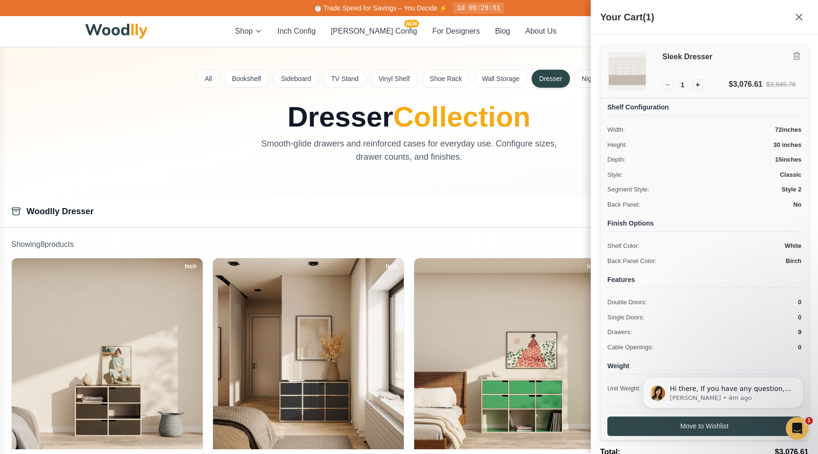
click at [628, 65] on img at bounding box center [627, 71] width 37 height 37
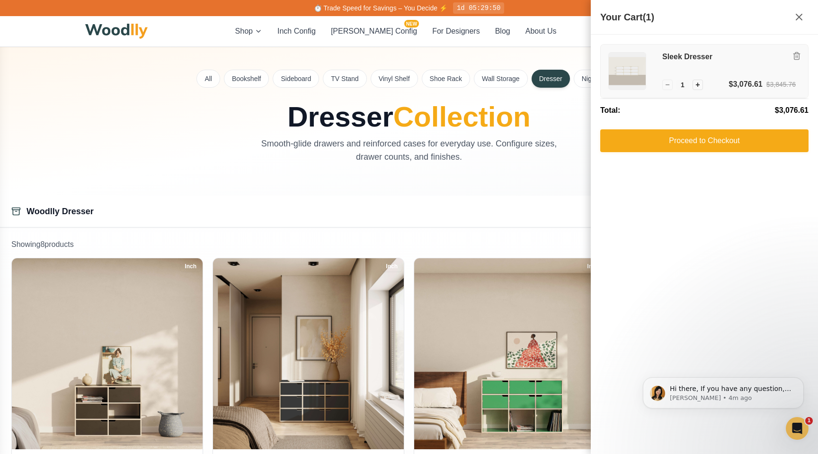
click at [673, 59] on h3 "Sleek Dresser" at bounding box center [730, 57] width 134 height 10
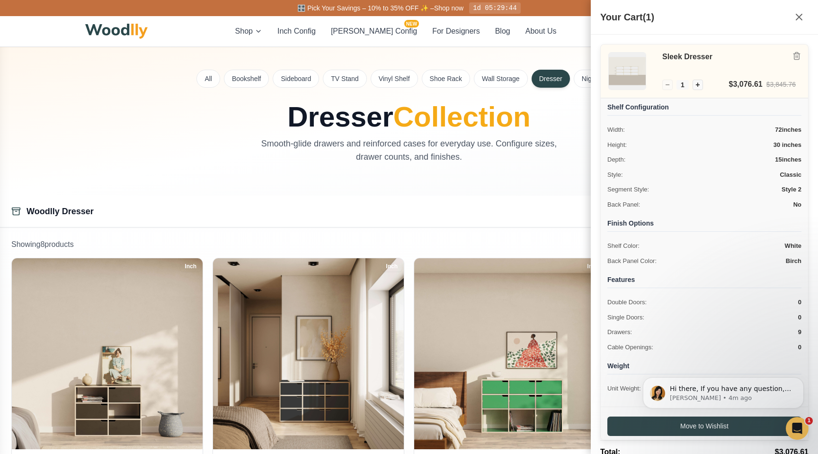
scroll to position [53, 0]
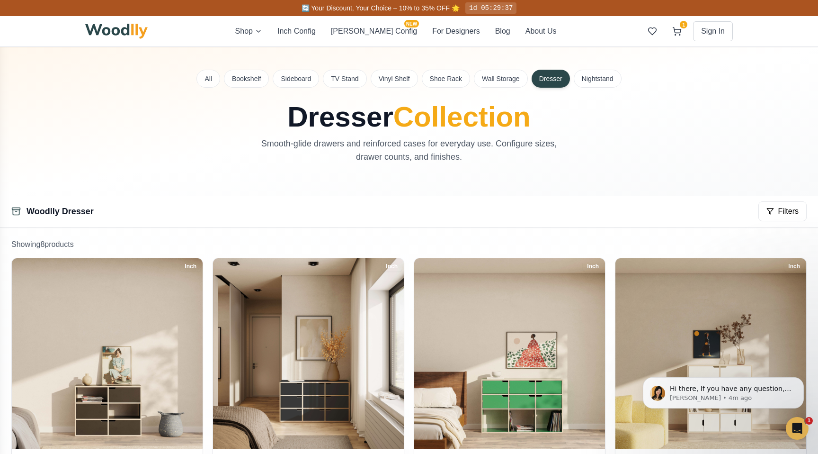
click at [492, 218] on div "Woodlly Dresser Filters" at bounding box center [409, 211] width 818 height 31
